Goal: Information Seeking & Learning: Learn about a topic

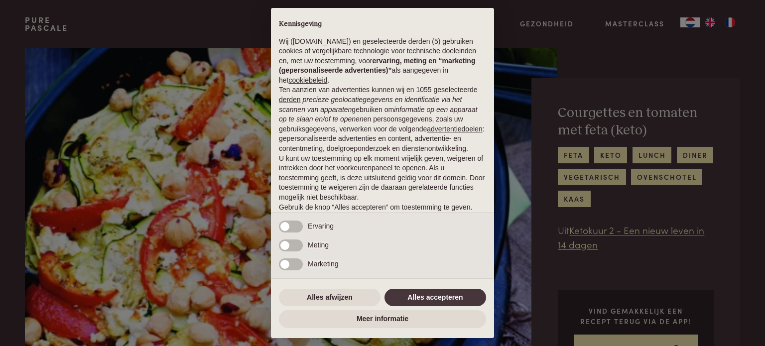
click at [708, 69] on div "× Kennisgeving Wij (purepascale.com) en geselecteerde derden (5) gebruiken cook…" at bounding box center [382, 173] width 765 height 346
click at [338, 296] on button "Alles afwijzen" at bounding box center [330, 298] width 102 height 18
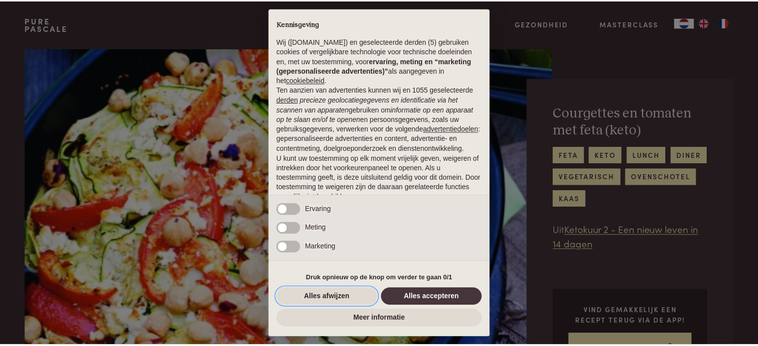
scroll to position [54, 0]
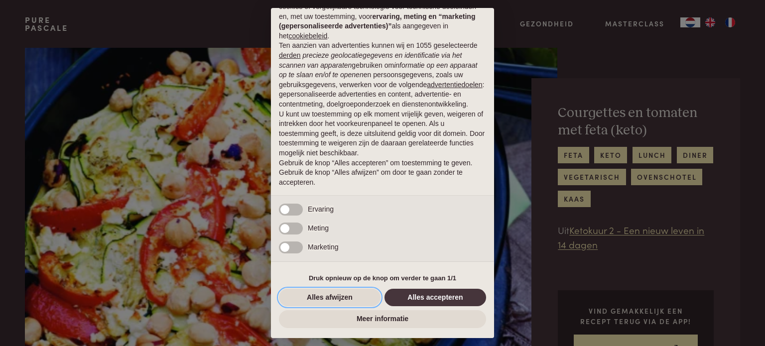
click at [337, 298] on button "Alles afwijzen" at bounding box center [330, 298] width 102 height 18
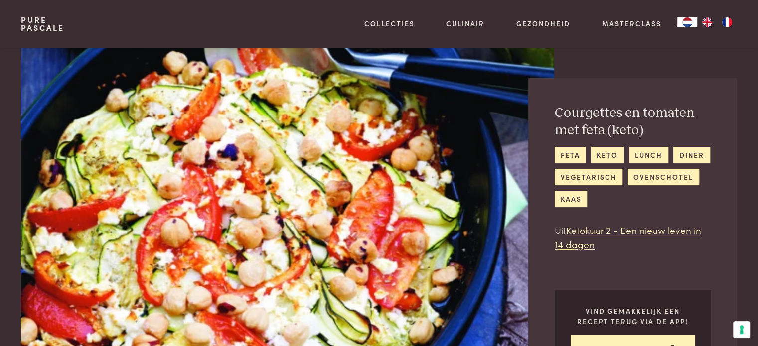
scroll to position [50, 0]
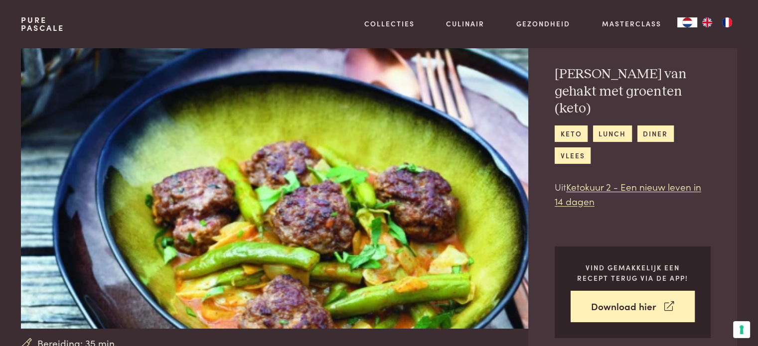
scroll to position [50, 0]
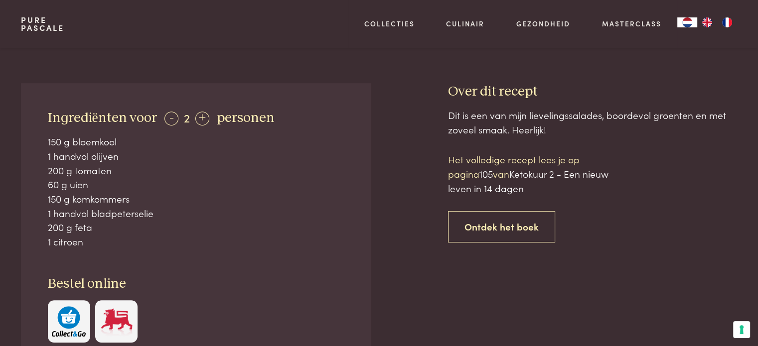
scroll to position [199, 0]
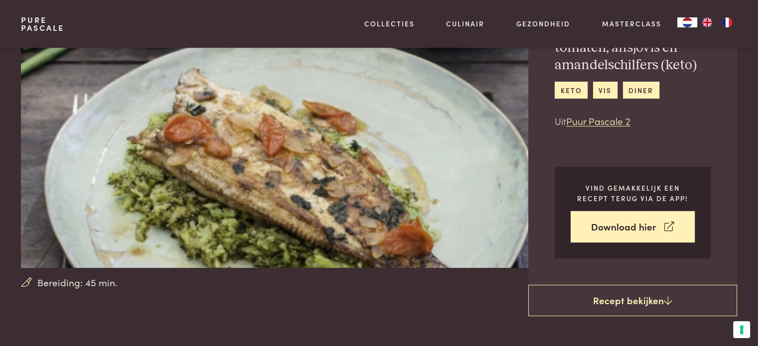
scroll to position [50, 0]
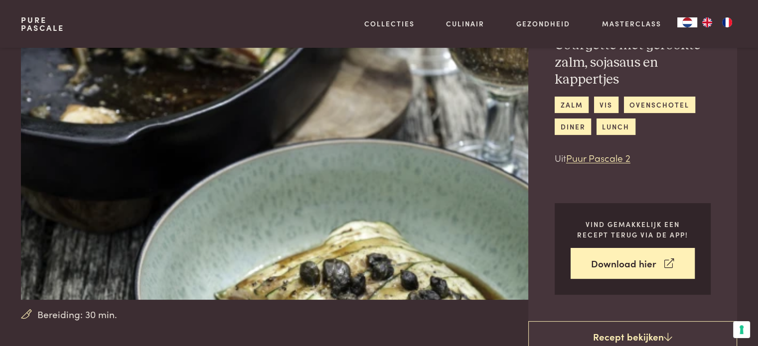
scroll to position [50, 0]
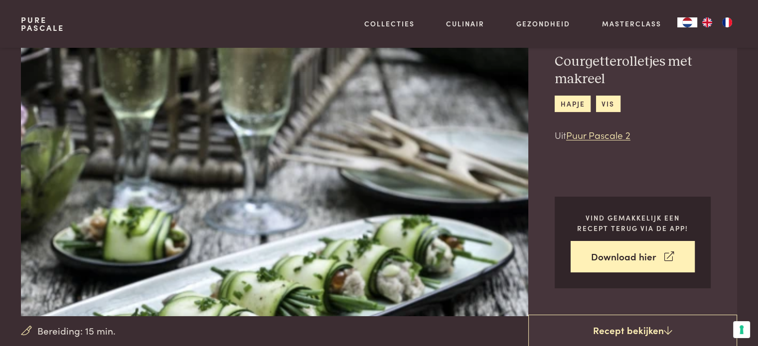
scroll to position [50, 0]
